Goal: Information Seeking & Learning: Learn about a topic

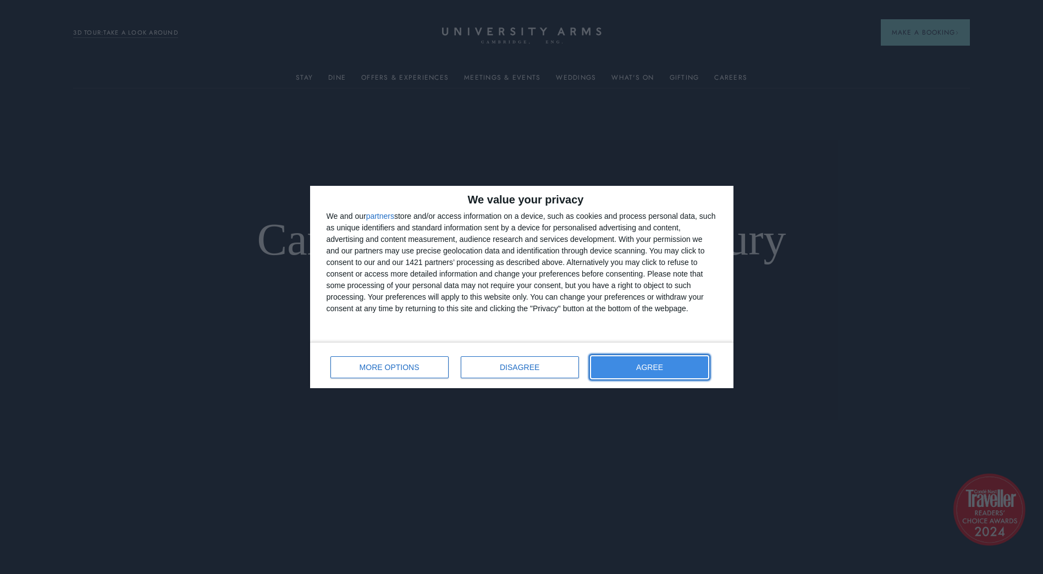
click at [618, 365] on button "AGREE" at bounding box center [650, 367] width 118 height 22
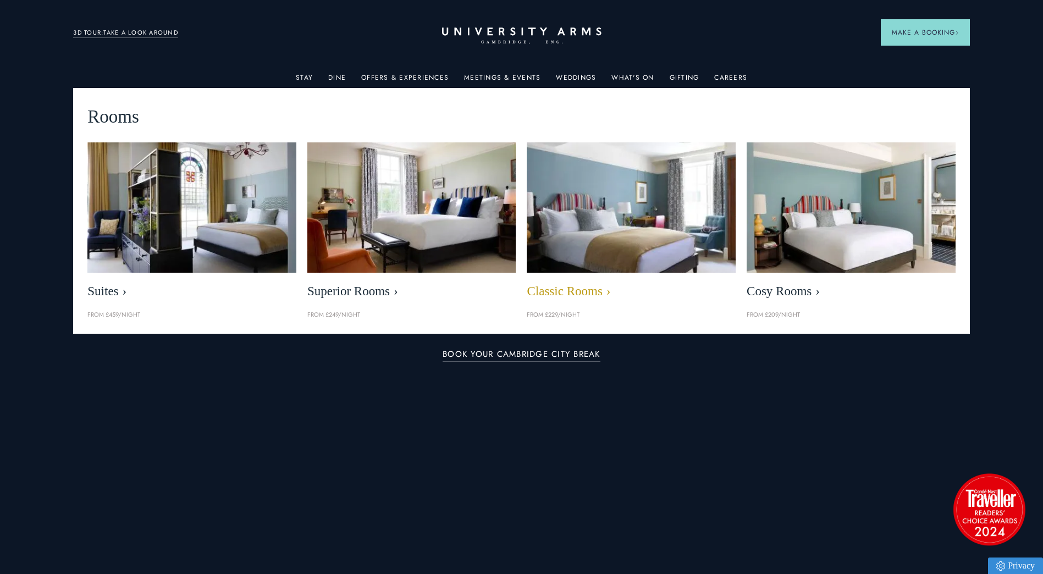
click at [563, 290] on span "Classic Rooms" at bounding box center [630, 291] width 209 height 15
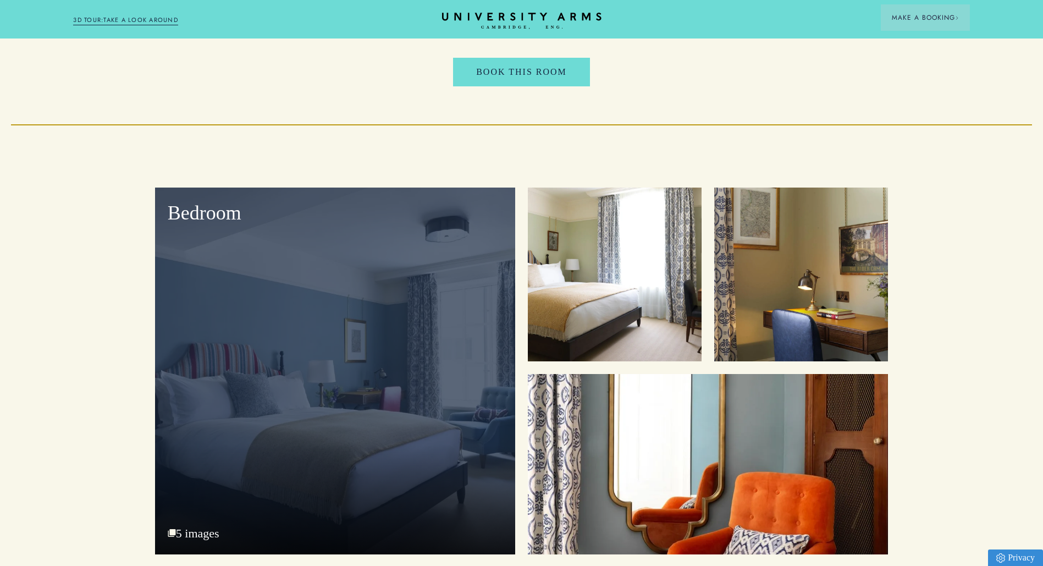
scroll to position [1264, 0]
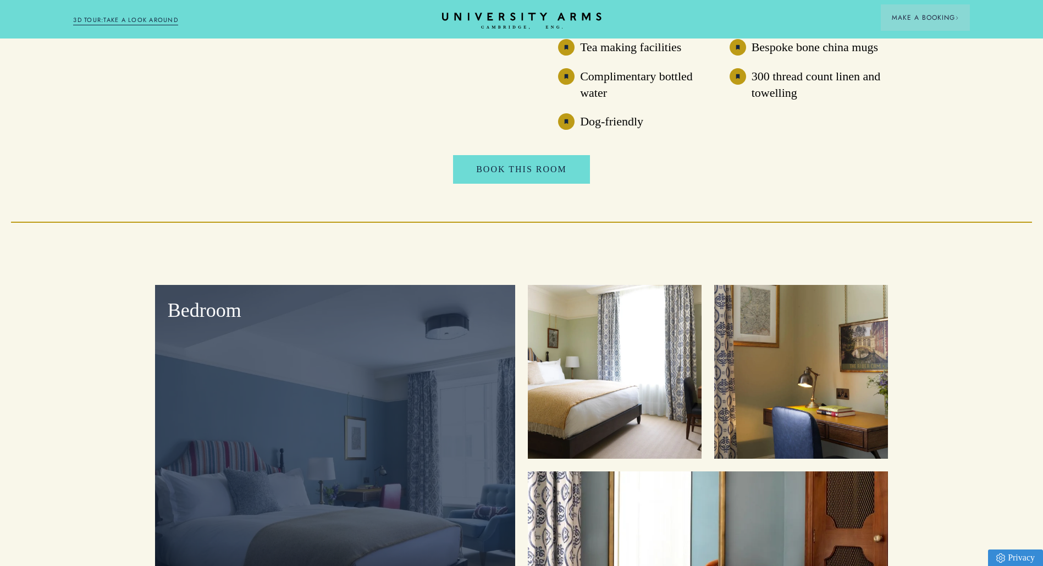
click at [445, 419] on div "Bedroom" at bounding box center [335, 468] width 360 height 367
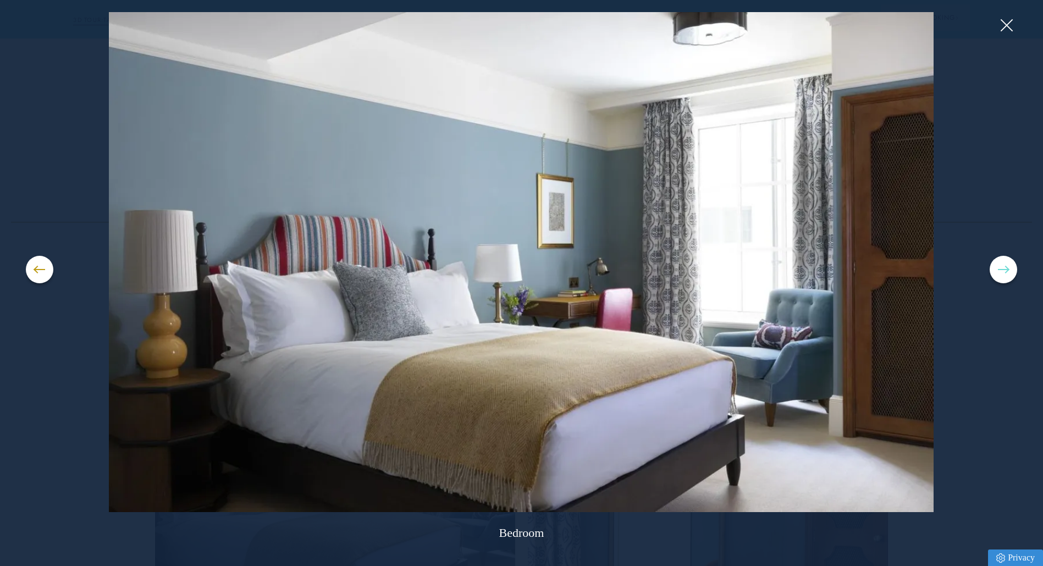
click at [995, 274] on button at bounding box center [1002, 269] width 27 height 27
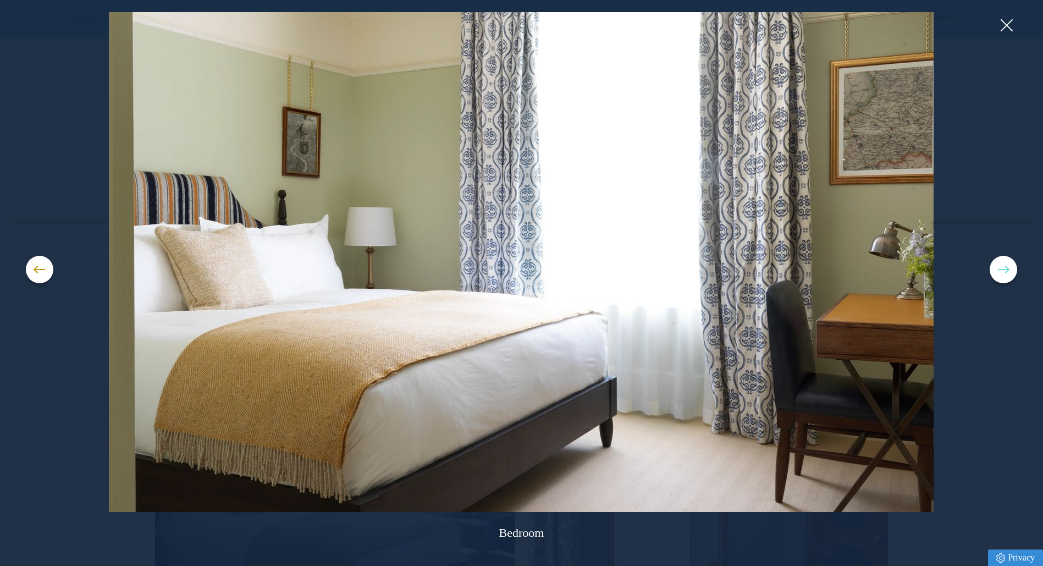
click at [995, 274] on button at bounding box center [1002, 269] width 27 height 27
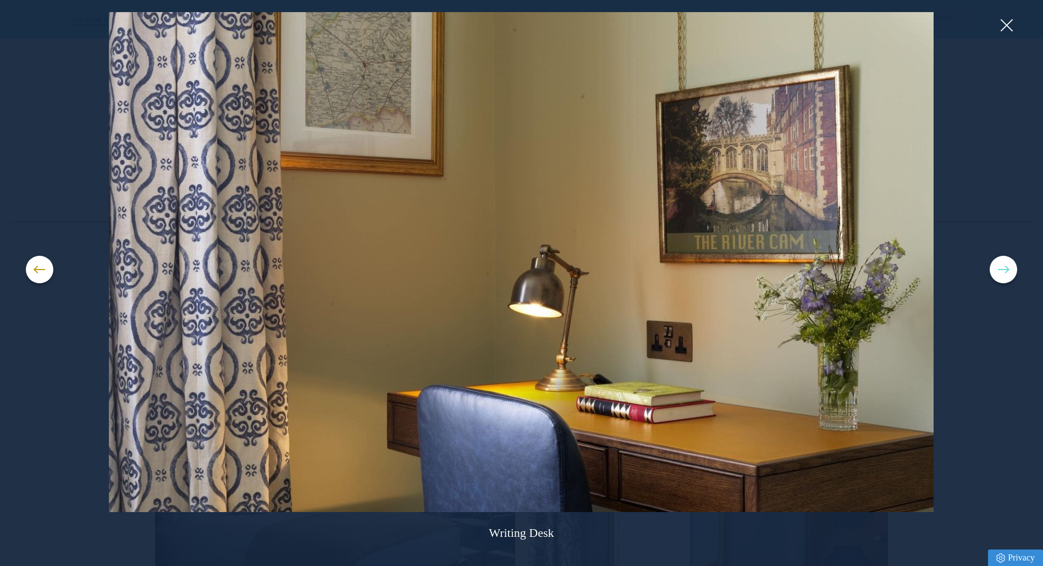
click at [995, 274] on button at bounding box center [1002, 269] width 27 height 27
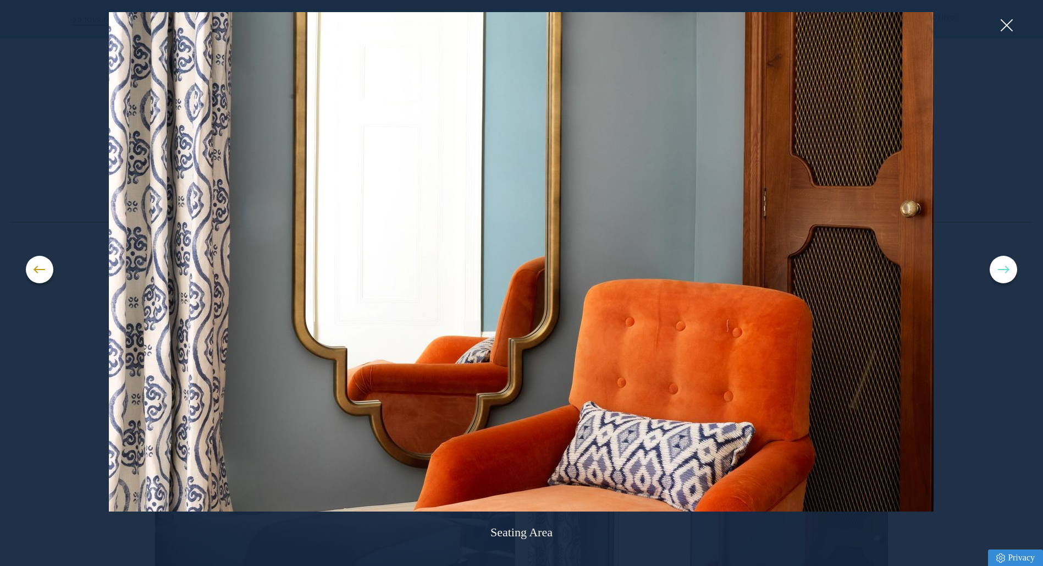
click at [995, 274] on button at bounding box center [1002, 269] width 27 height 27
click at [993, 27] on div "Seating Area" at bounding box center [521, 282] width 990 height 541
click at [1001, 26] on button at bounding box center [1005, 25] width 16 height 16
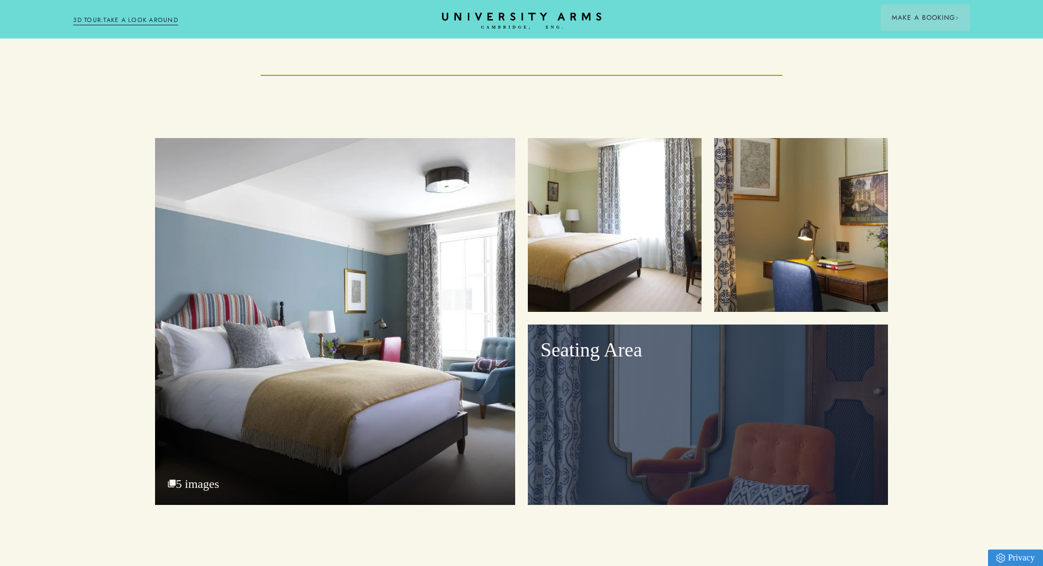
scroll to position [1594, 0]
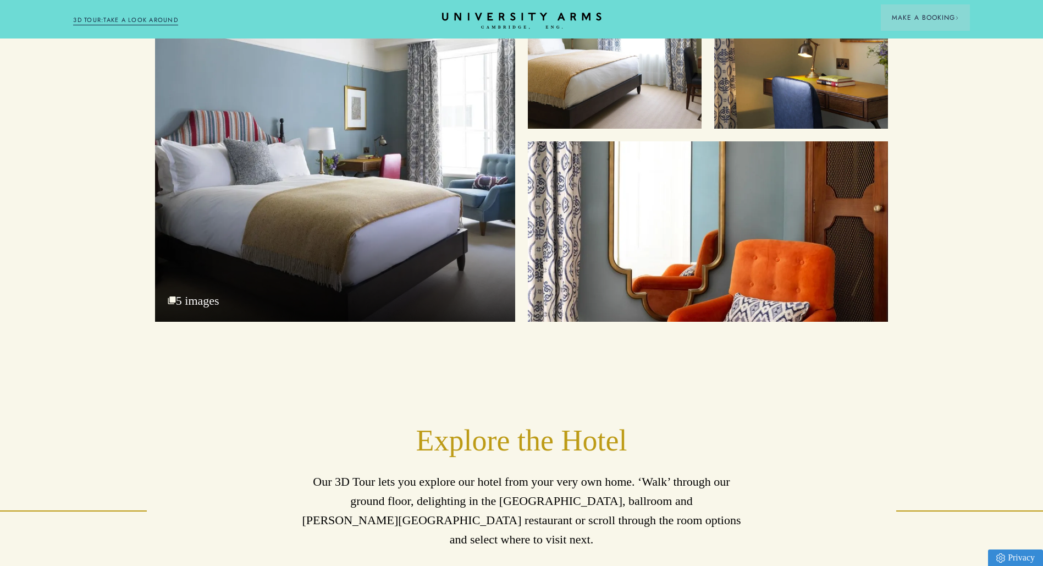
drag, startPoint x: 457, startPoint y: 185, endPoint x: 469, endPoint y: 187, distance: 12.4
click at [457, 185] on div "Bedroom" at bounding box center [335, 138] width 360 height 367
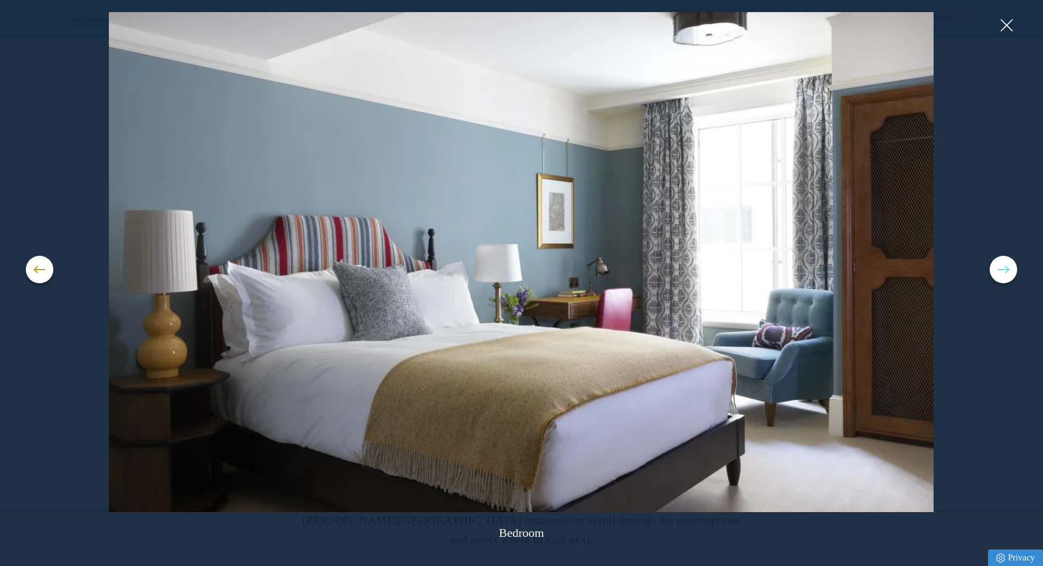
click at [1011, 277] on button at bounding box center [1002, 269] width 27 height 27
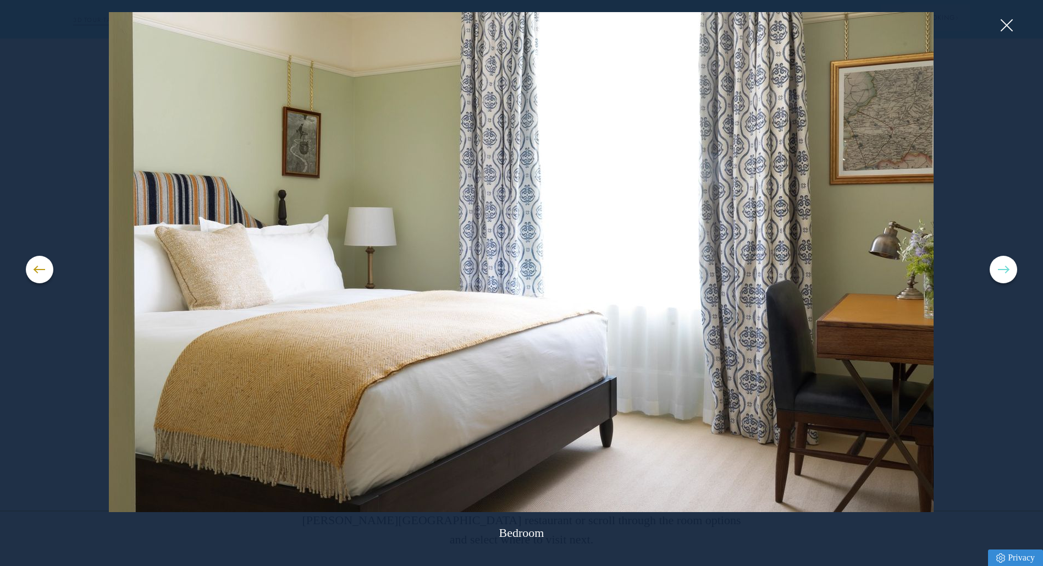
click at [1011, 277] on button at bounding box center [1002, 269] width 27 height 27
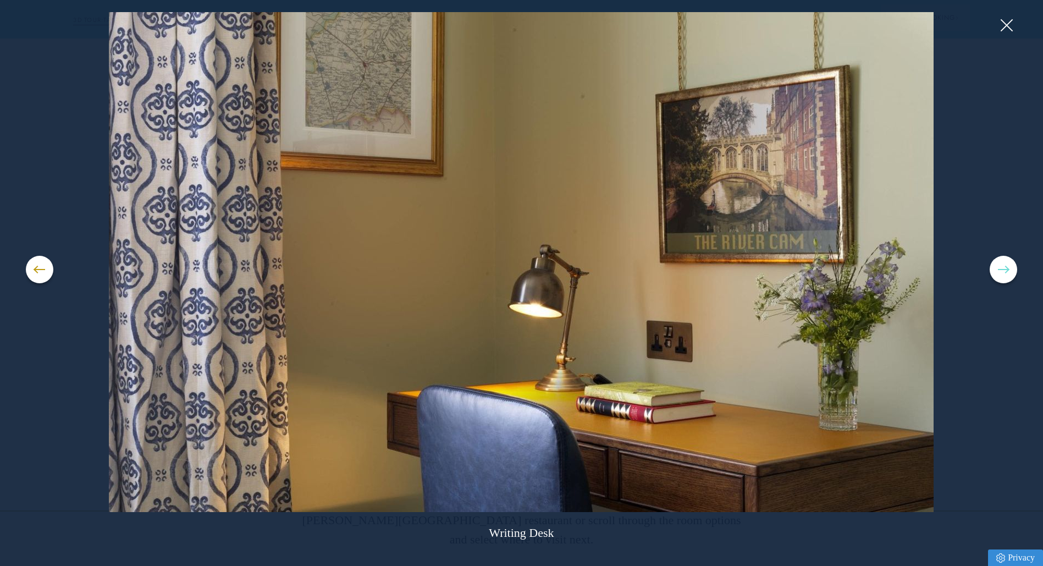
click at [1003, 270] on button at bounding box center [1002, 269] width 27 height 27
